Goal: Browse casually

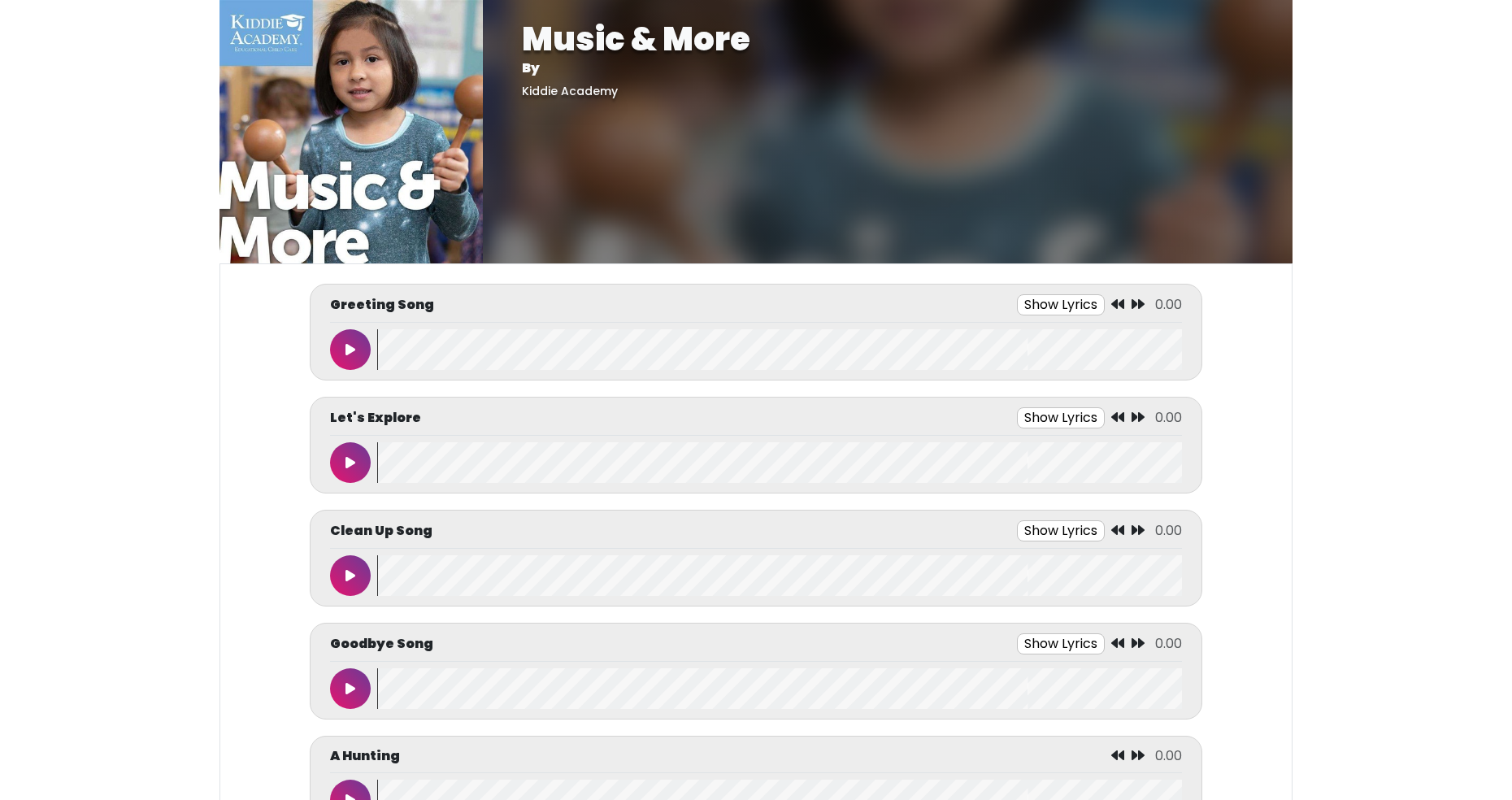
click at [343, 347] on button at bounding box center [350, 348] width 40 height 40
click at [347, 347] on icon at bounding box center [351, 348] width 8 height 13
click at [349, 347] on icon at bounding box center [351, 348] width 10 height 13
click at [352, 459] on icon at bounding box center [351, 461] width 8 height 13
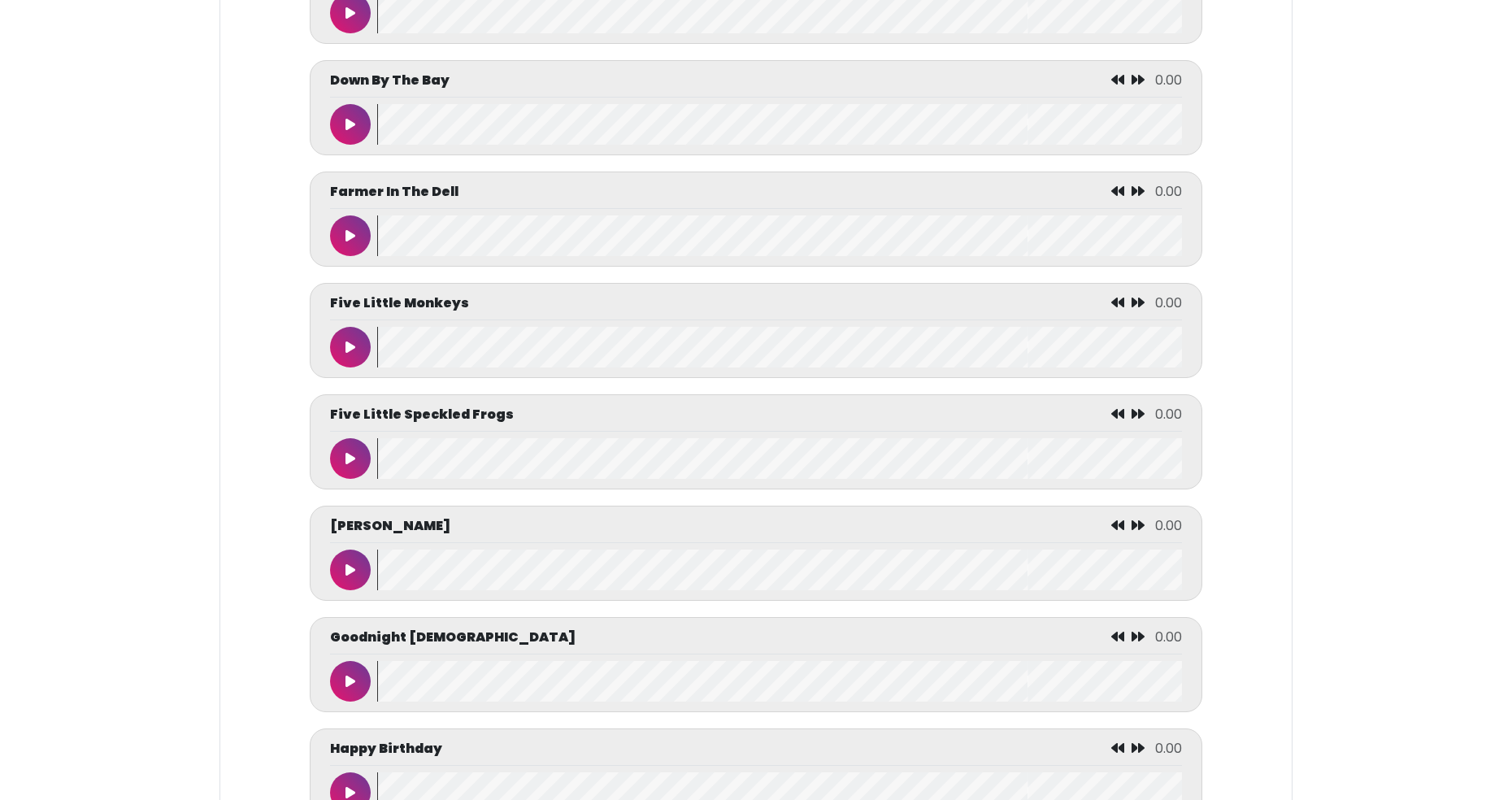
scroll to position [2683, 0]
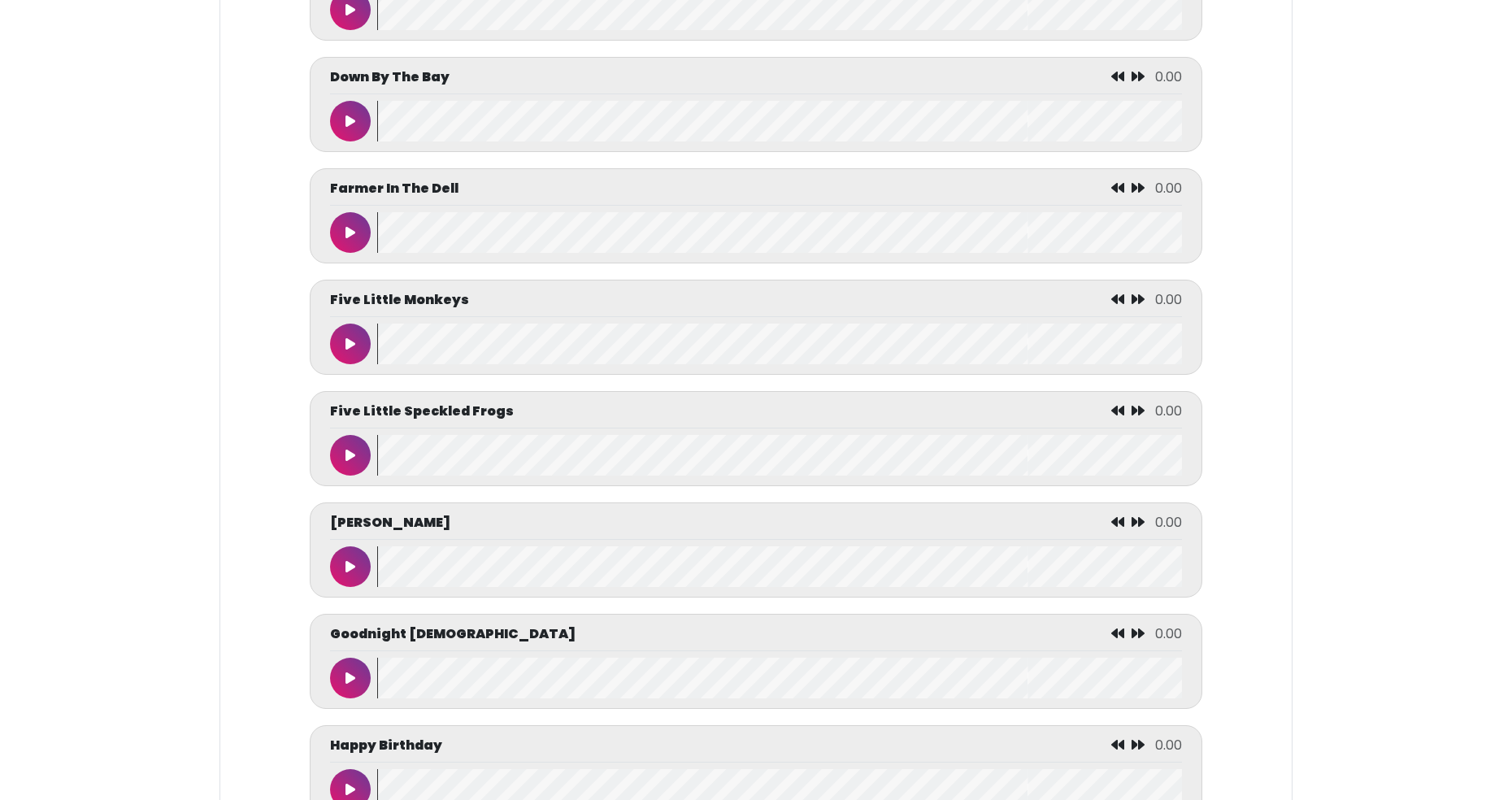
click at [363, 227] on button at bounding box center [350, 232] width 40 height 40
click at [346, 110] on button at bounding box center [350, 121] width 40 height 40
click at [340, 568] on button at bounding box center [350, 567] width 40 height 40
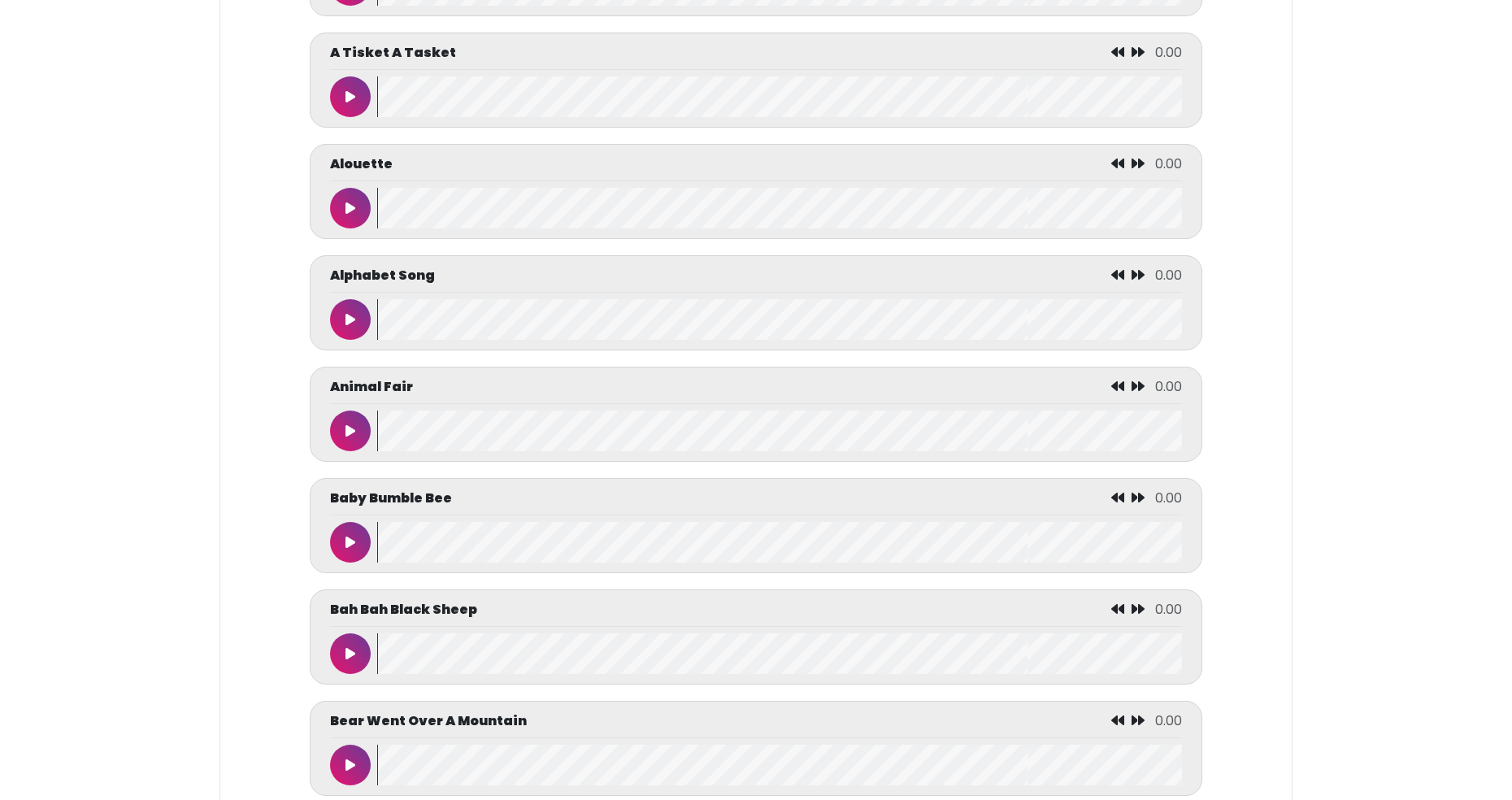
scroll to position [0, 0]
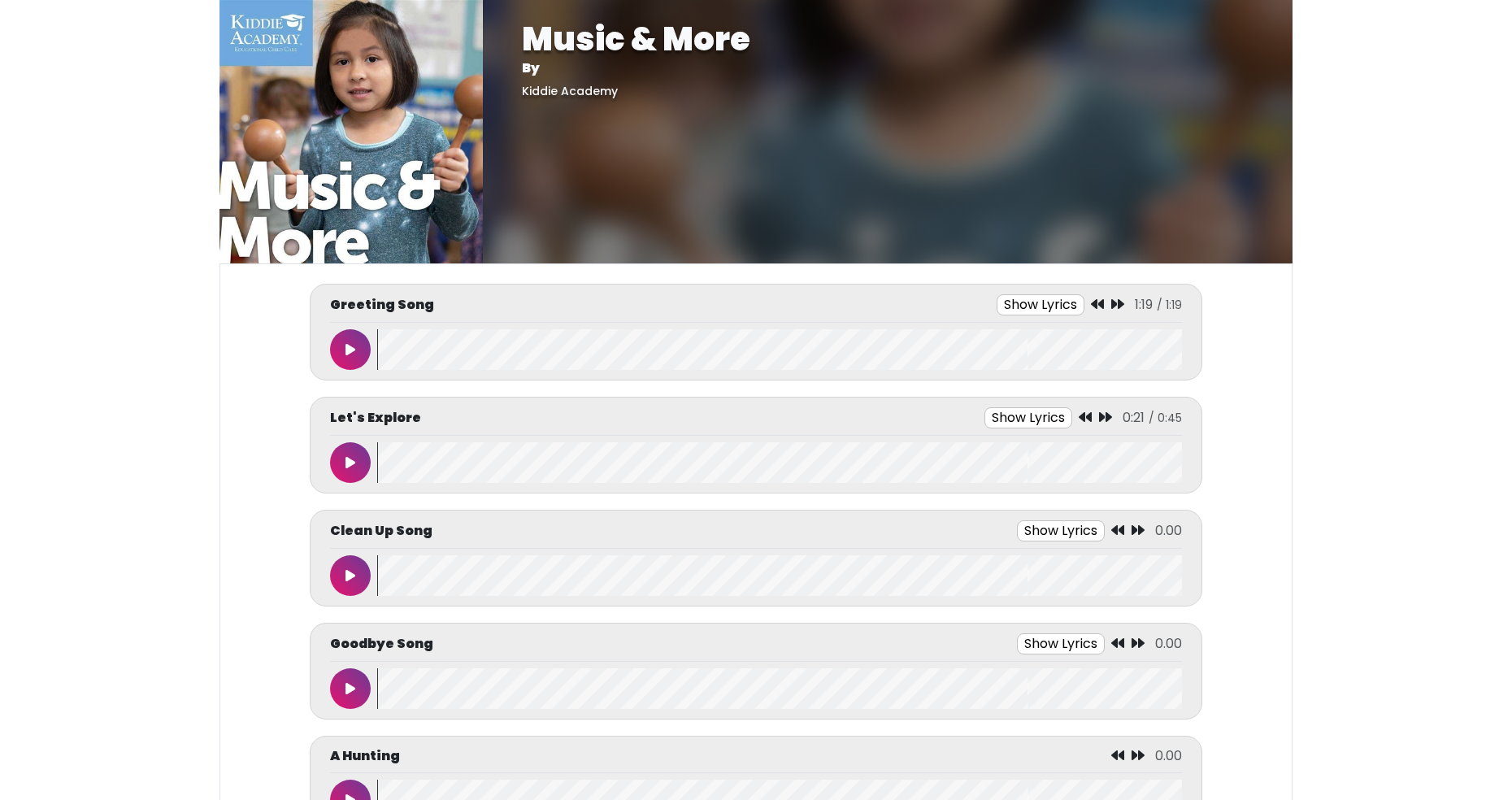
click at [359, 694] on button at bounding box center [350, 688] width 40 height 40
